Goal: Check status: Check status

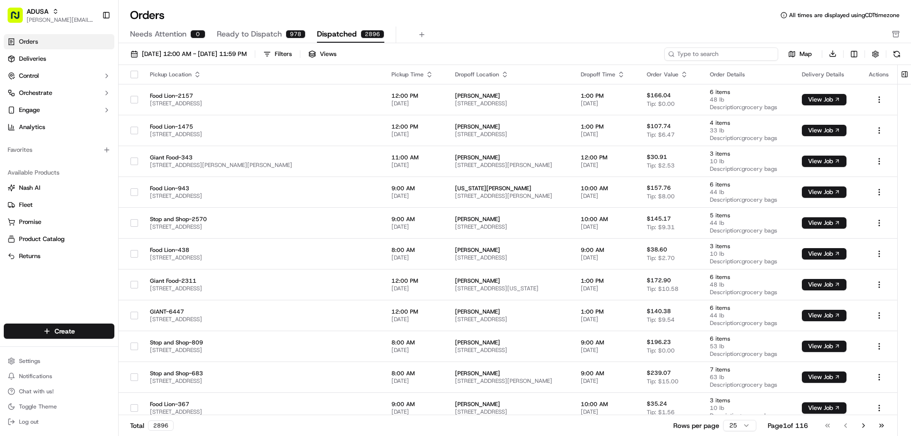
click at [717, 53] on input at bounding box center [721, 53] width 114 height 13
paste input "m704599370"
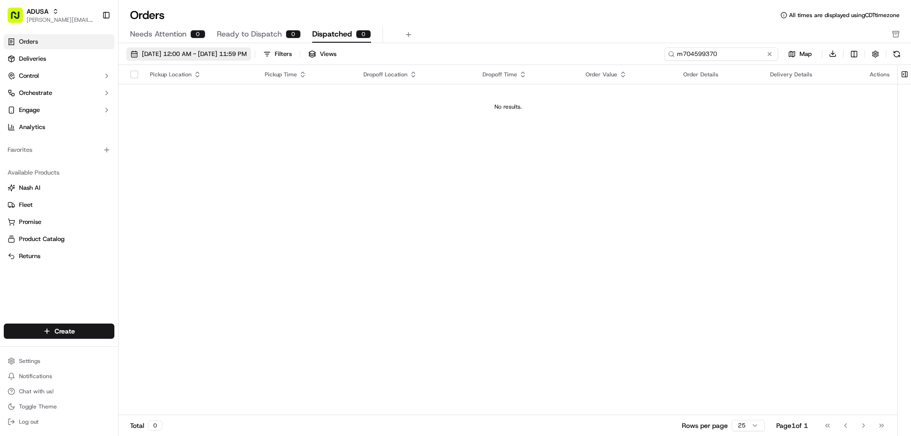
type input "m704599370"
click at [220, 51] on span "[DATE] 12:00 AM - [DATE] 11:59 PM" at bounding box center [194, 54] width 105 height 9
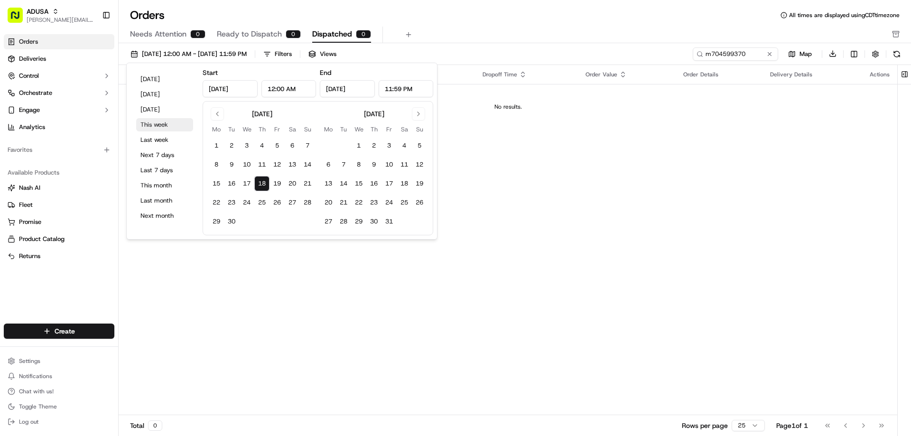
click at [155, 125] on button "This week" at bounding box center [164, 124] width 57 height 13
type input "Sep 15, 2025"
type input "Sep 21, 2025"
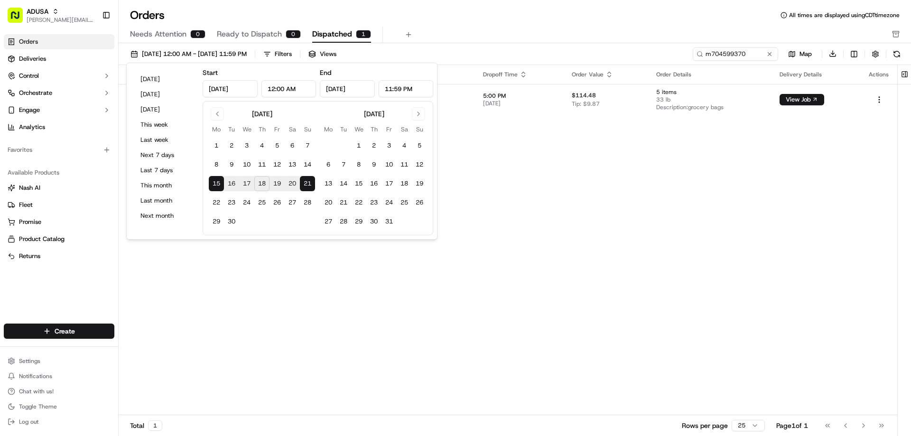
click at [329, 33] on span "Dispatched" at bounding box center [332, 33] width 40 height 11
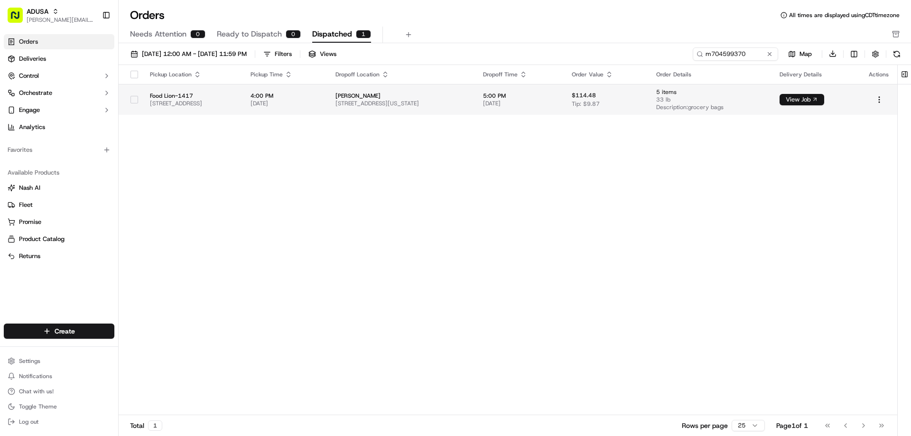
click at [822, 96] on button "View Job" at bounding box center [801, 99] width 45 height 11
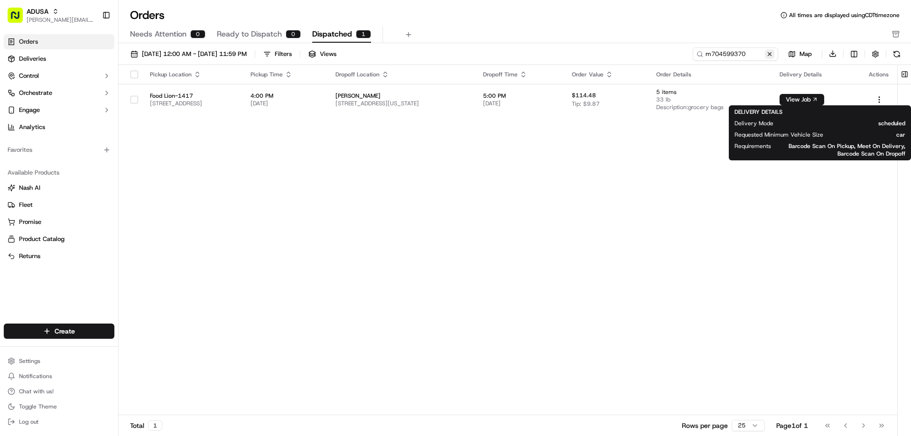
click at [771, 54] on button at bounding box center [769, 53] width 9 height 9
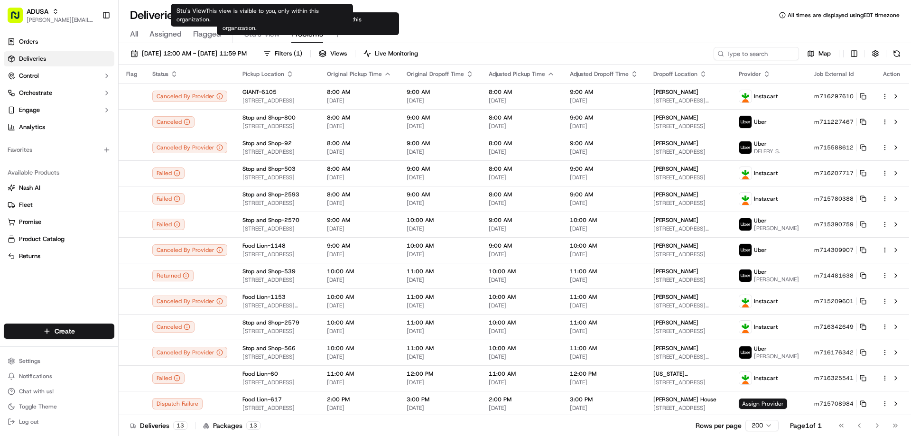
click at [250, 32] on span "Stu's View" at bounding box center [262, 33] width 36 height 11
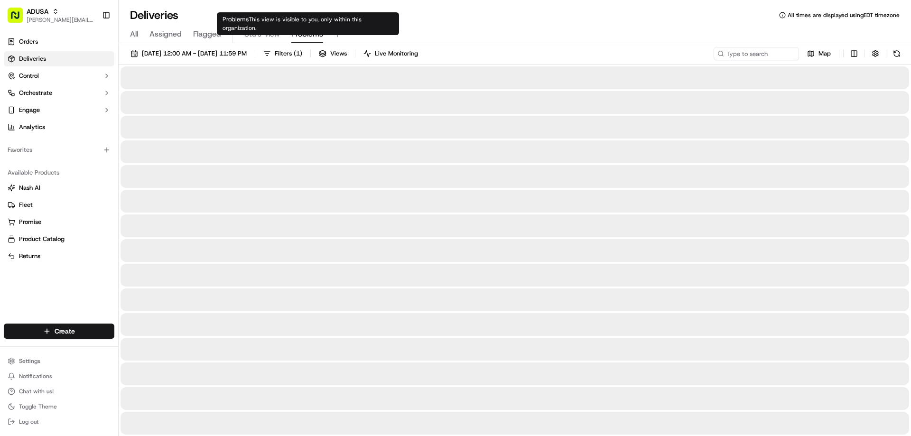
click at [302, 31] on span "Problems" at bounding box center [307, 33] width 32 height 11
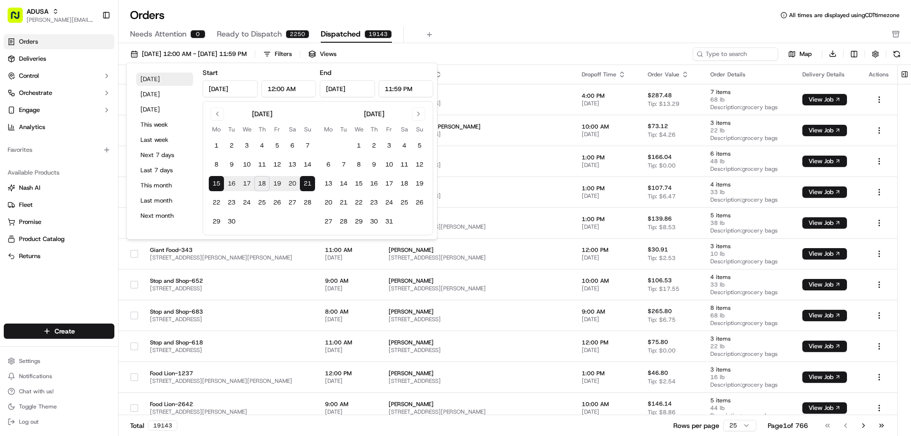
click at [151, 77] on button "Today" at bounding box center [164, 79] width 57 height 13
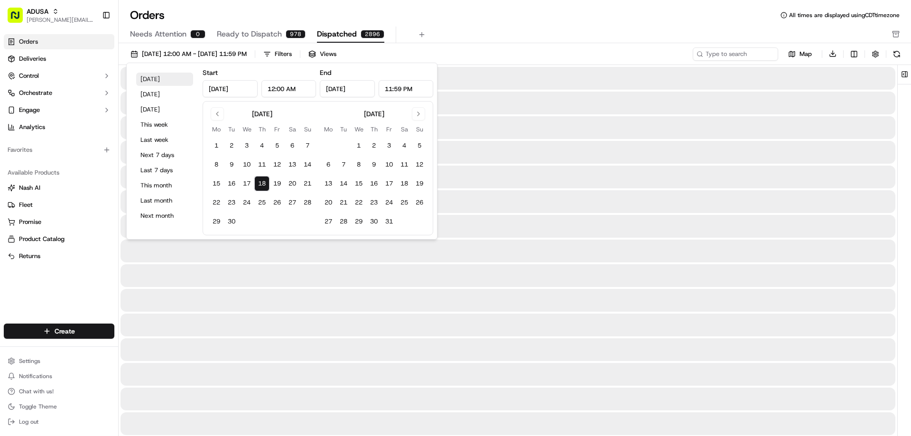
type input "Sep 18, 2025"
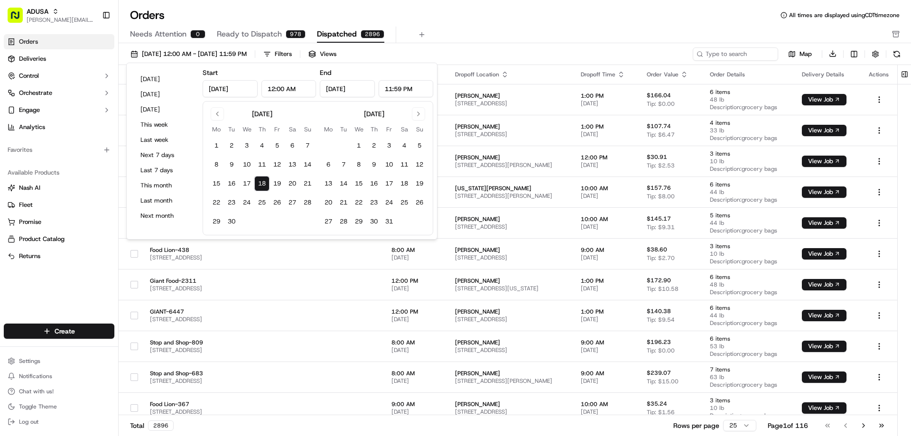
click at [482, 21] on div "Orders All times are displayed using CDT timezone" at bounding box center [515, 15] width 792 height 15
